Goal: Transaction & Acquisition: Purchase product/service

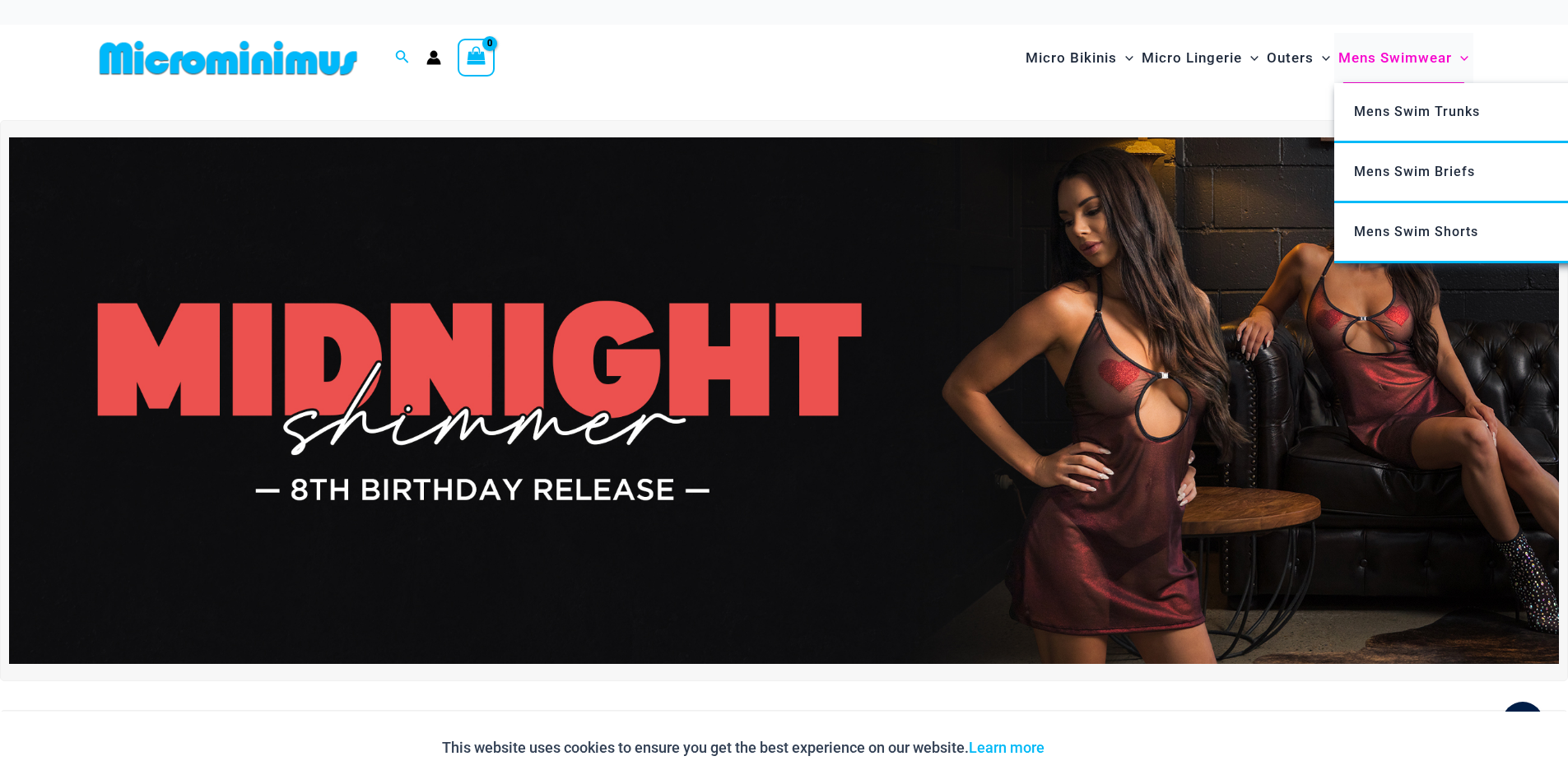
click at [1389, 55] on span "Mens Swimwear" at bounding box center [1395, 58] width 113 height 42
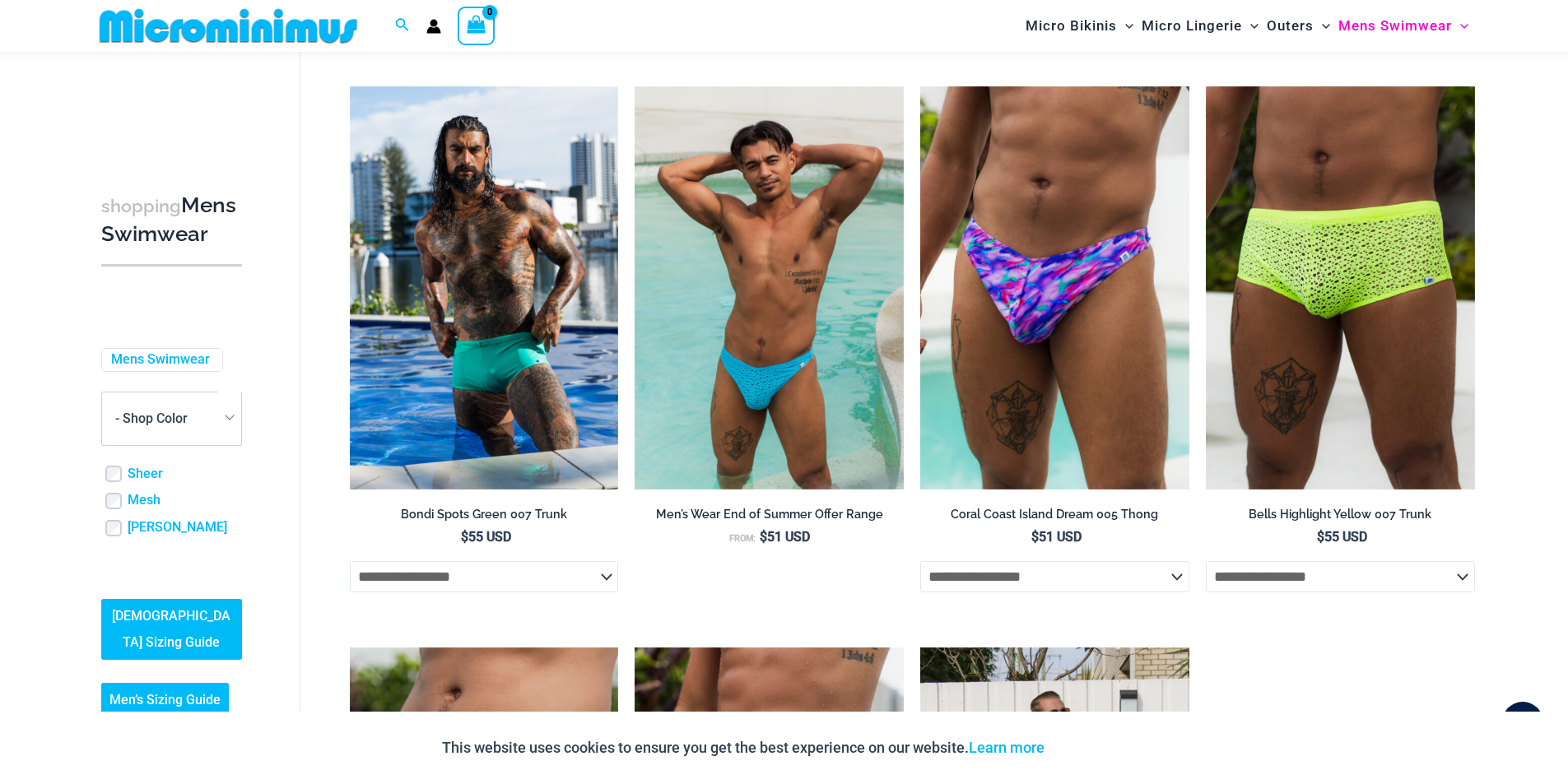
scroll to position [286, 0]
click at [160, 685] on link "Men’s Sizing Guide" at bounding box center [165, 699] width 128 height 34
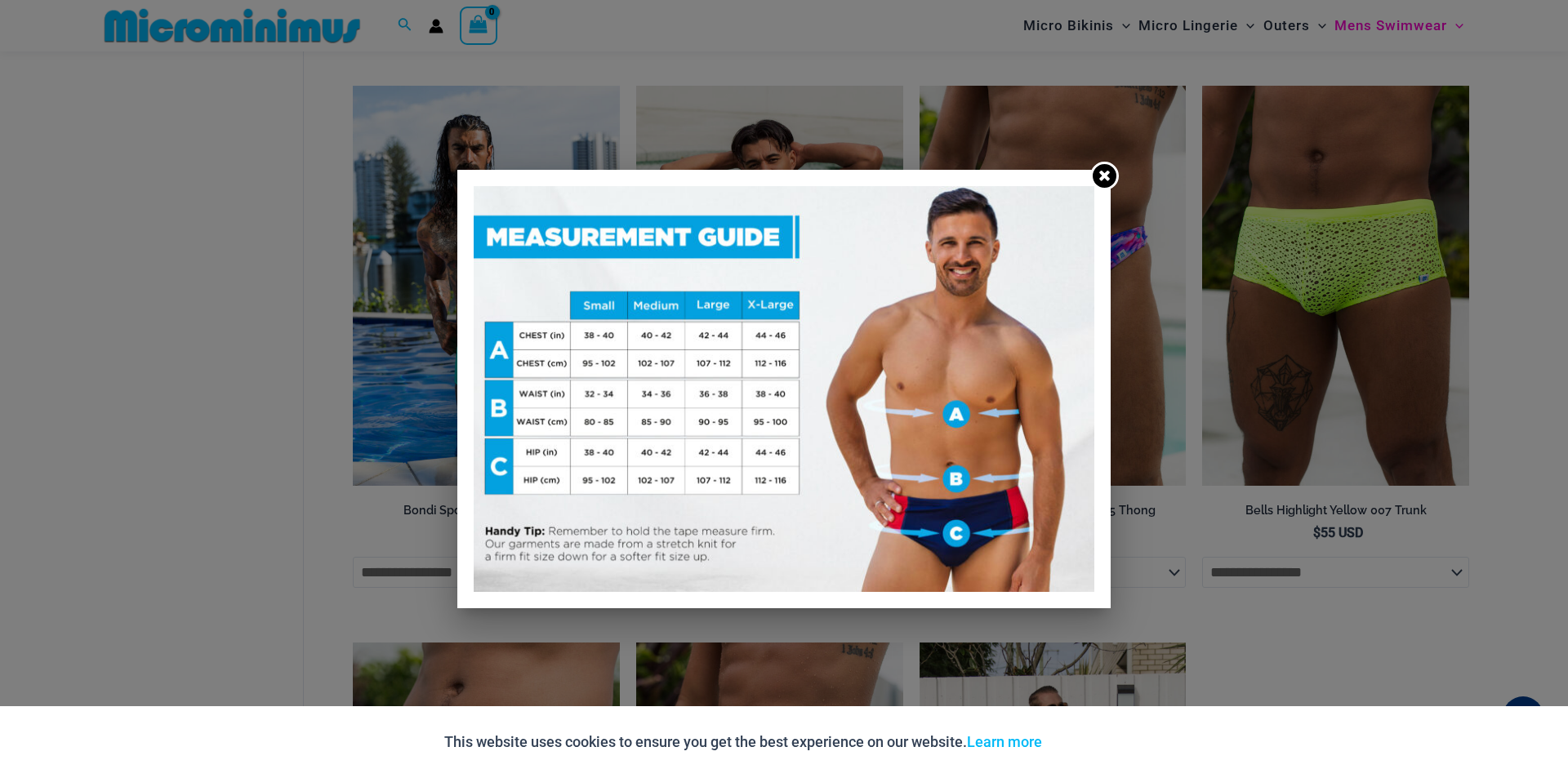
click at [1105, 181] on icon at bounding box center [1104, 174] width 15 height 15
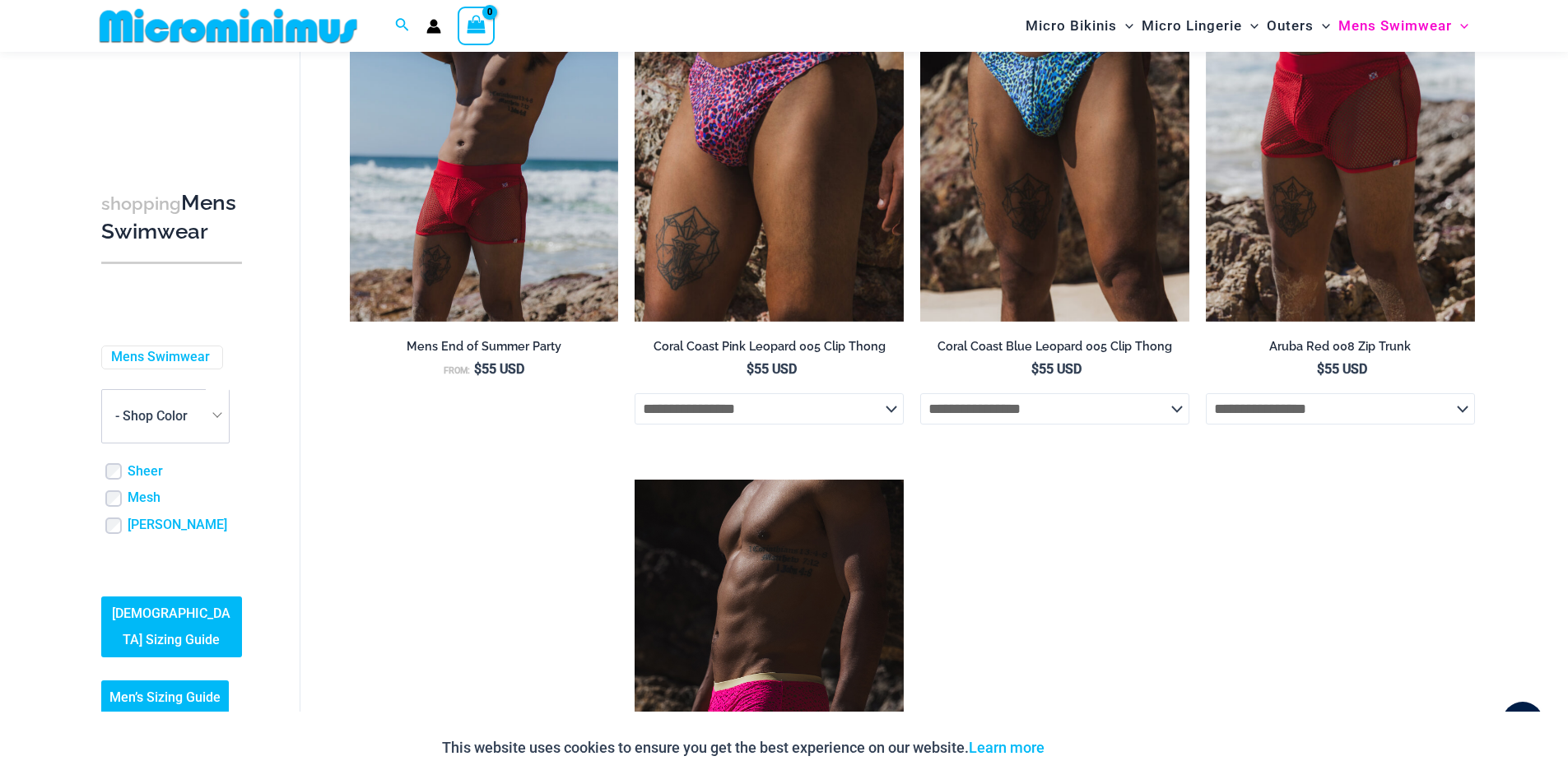
scroll to position [0, 0]
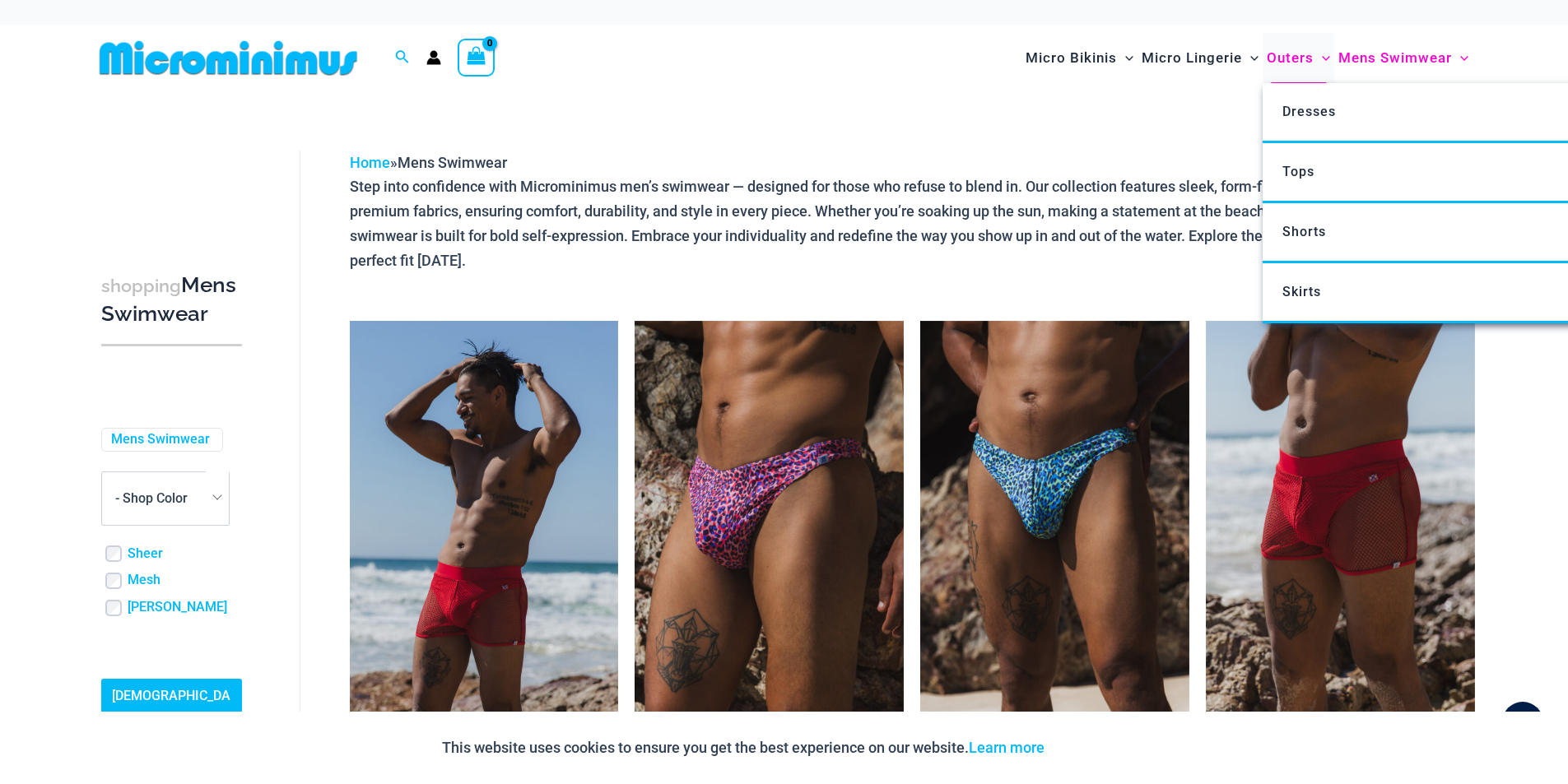
click at [1282, 61] on span "Outers" at bounding box center [1290, 58] width 47 height 42
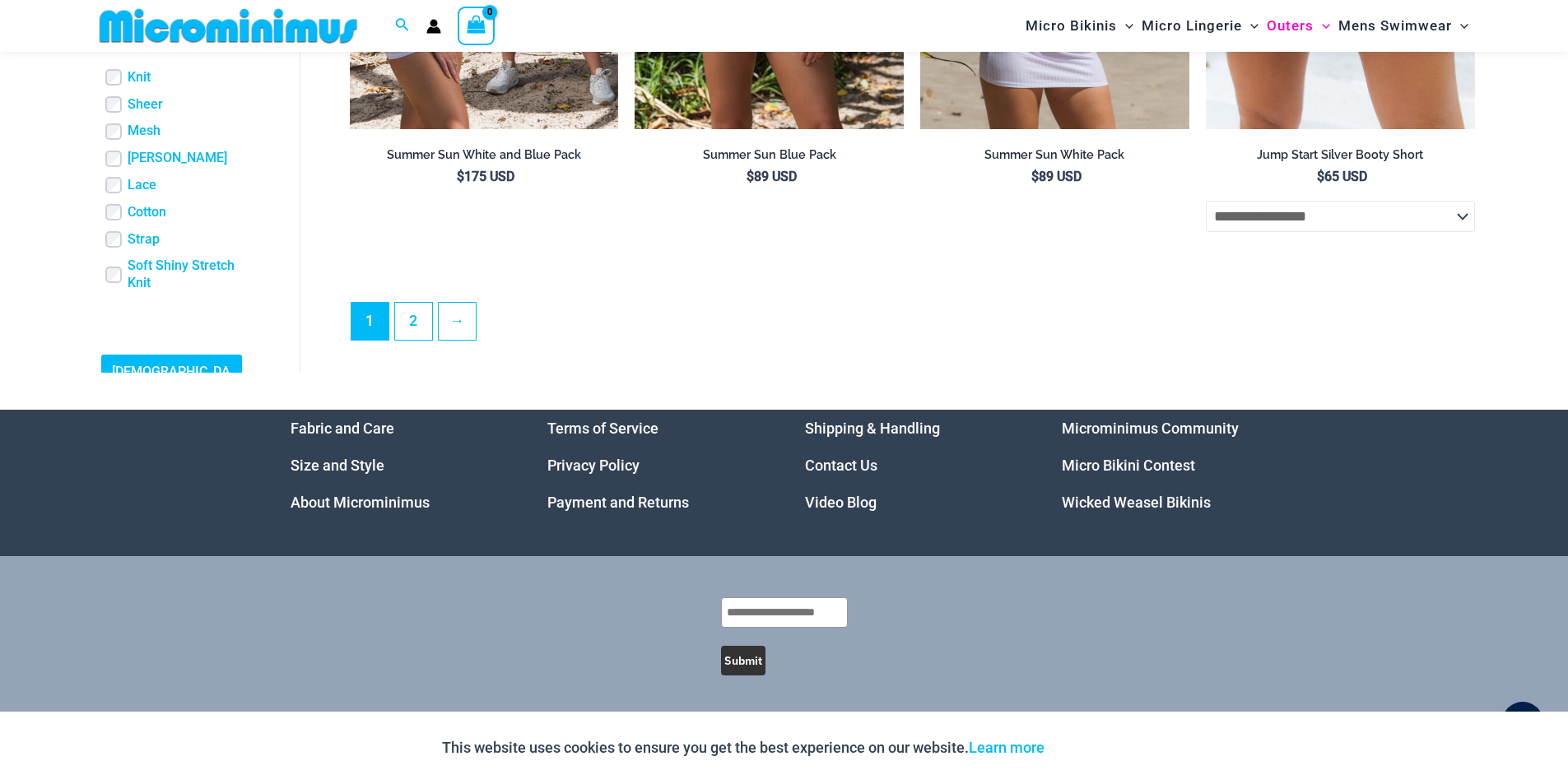
scroll to position [576, 0]
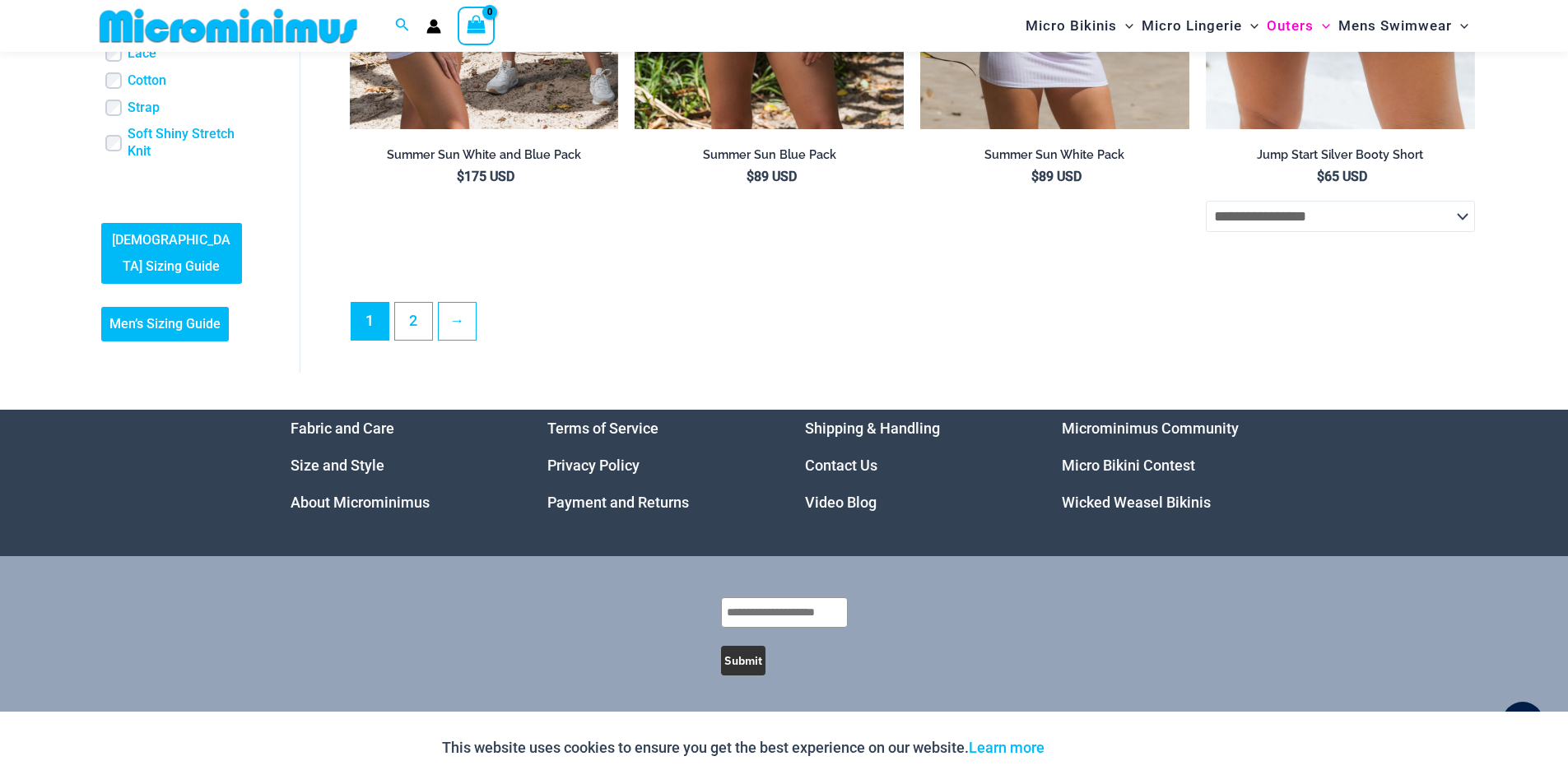
click at [166, 334] on link "Men’s Sizing Guide" at bounding box center [165, 324] width 128 height 34
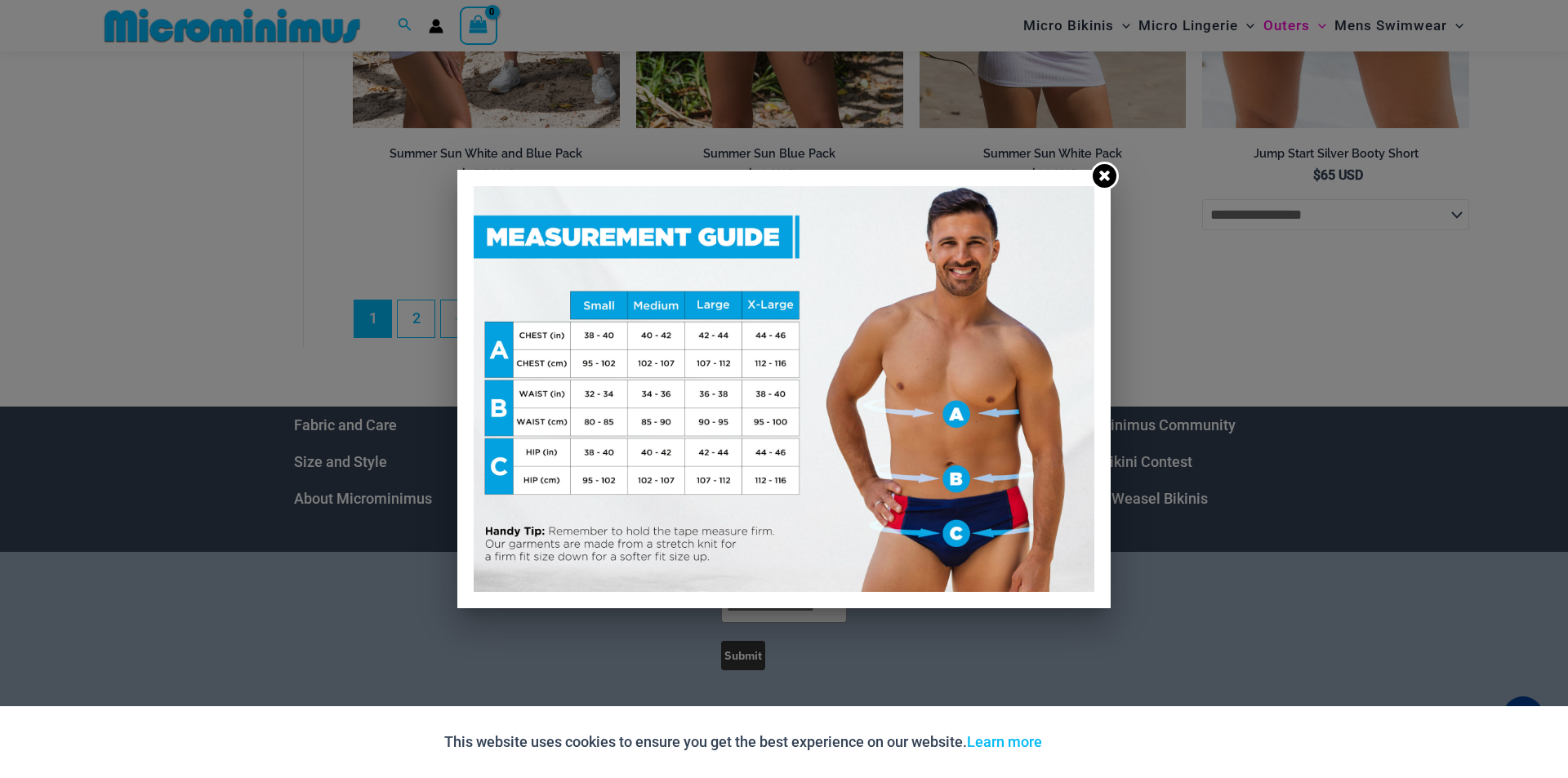
click at [1098, 173] on icon at bounding box center [1104, 174] width 15 height 15
